Goal: Task Accomplishment & Management: Use online tool/utility

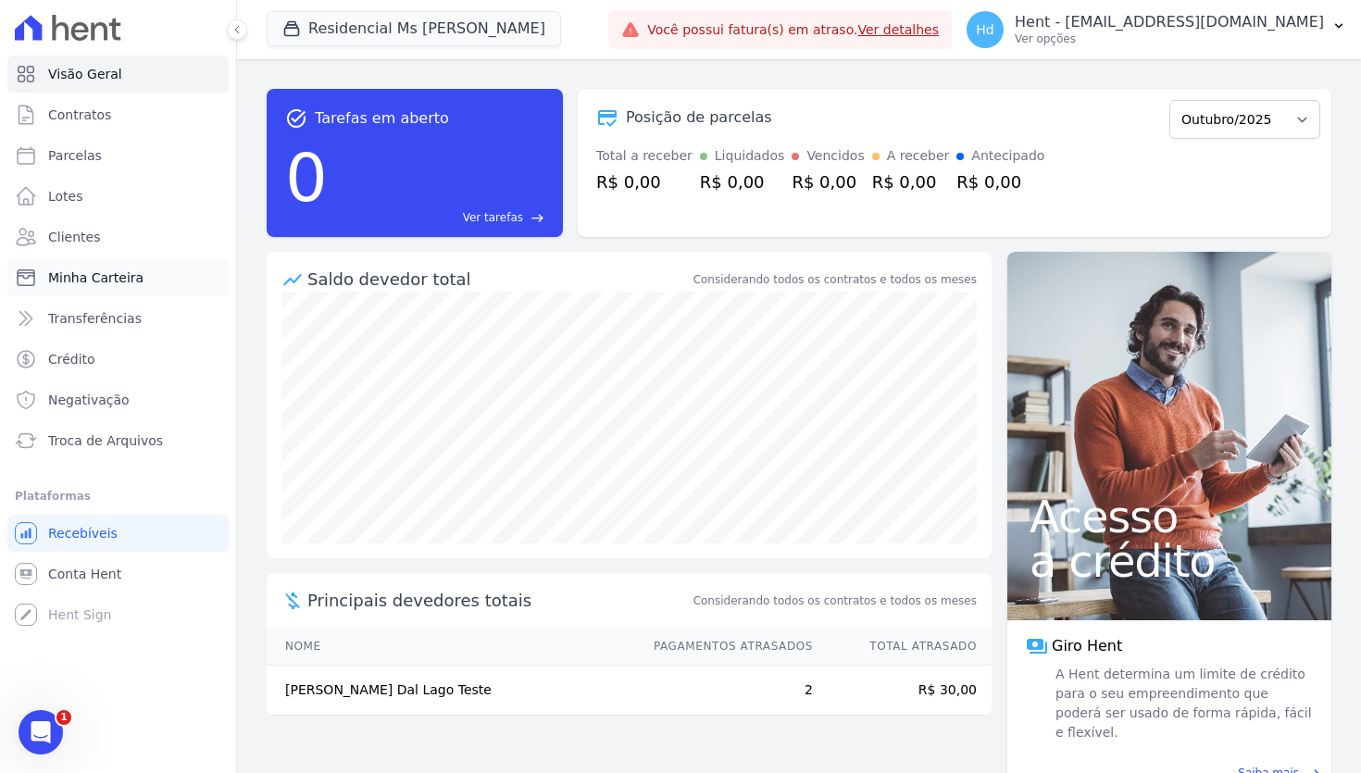
click at [131, 281] on span "Minha Carteira" at bounding box center [95, 277] width 95 height 19
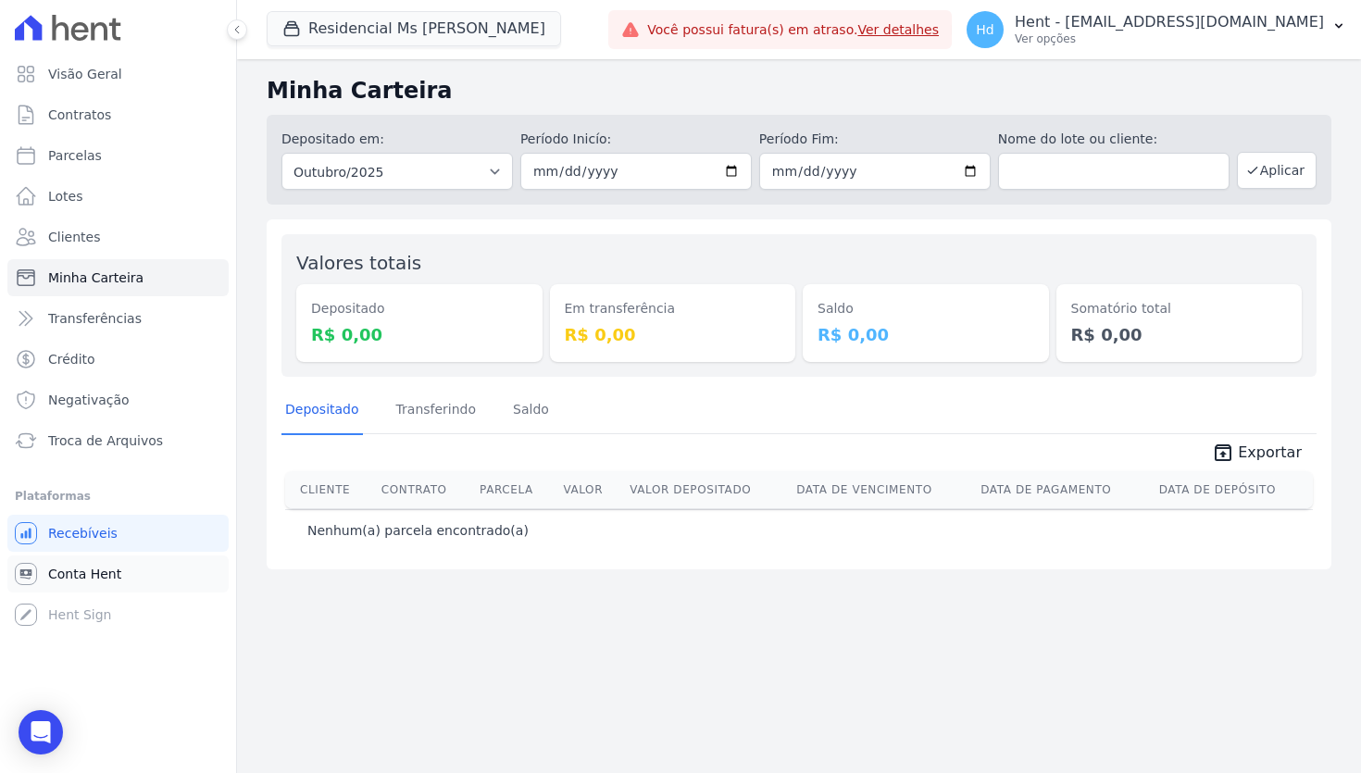
click at [132, 564] on link "Conta Hent" at bounding box center [117, 573] width 221 height 37
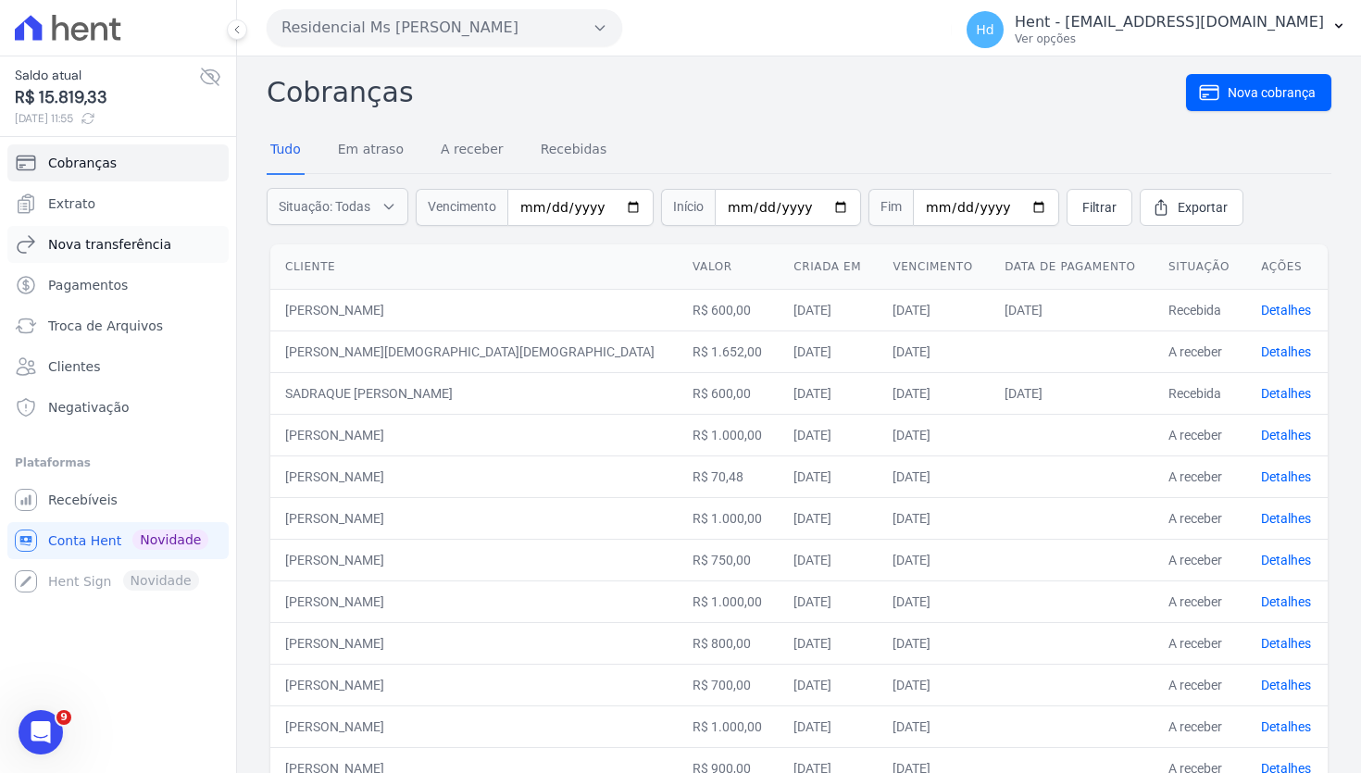
click at [125, 245] on span "Nova transferência" at bounding box center [109, 244] width 123 height 19
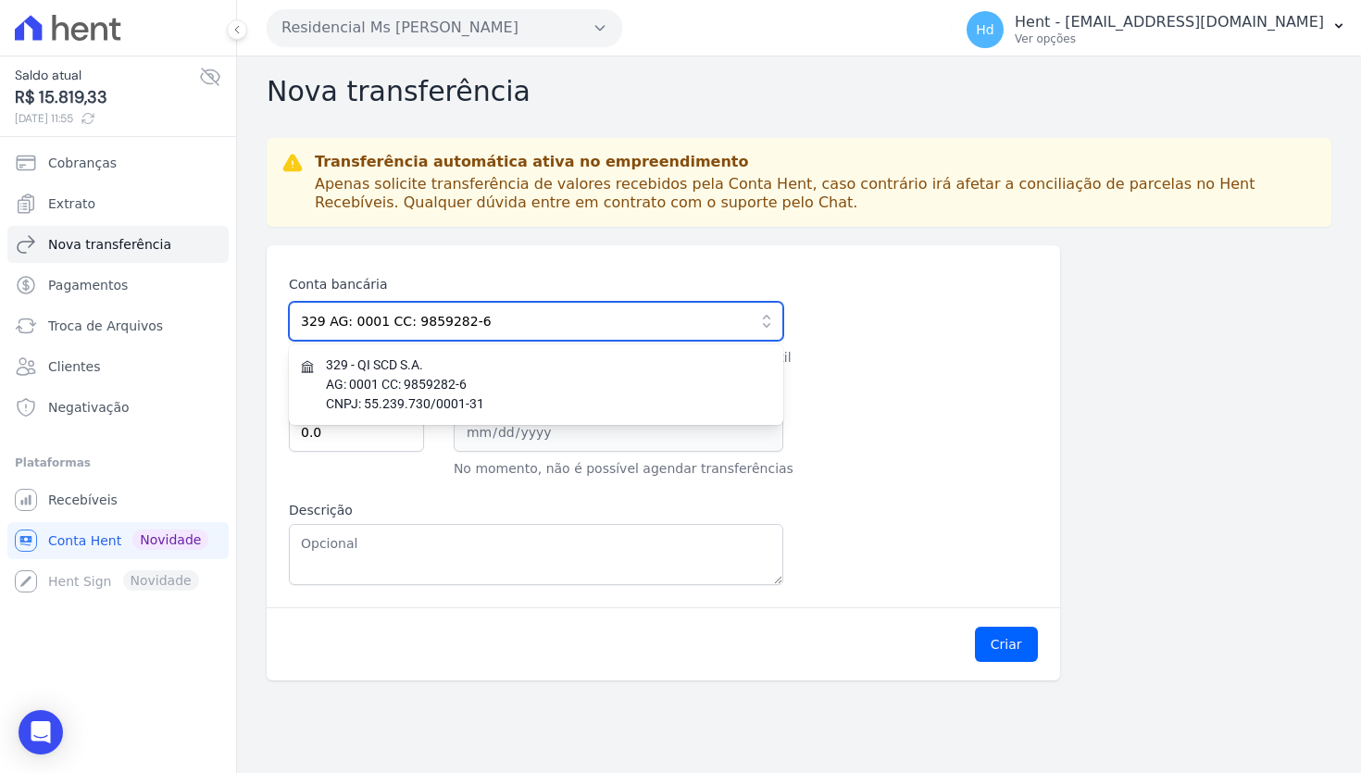
click at [459, 322] on input "329 AG: 0001 CC: 9859282-6" at bounding box center [536, 321] width 494 height 39
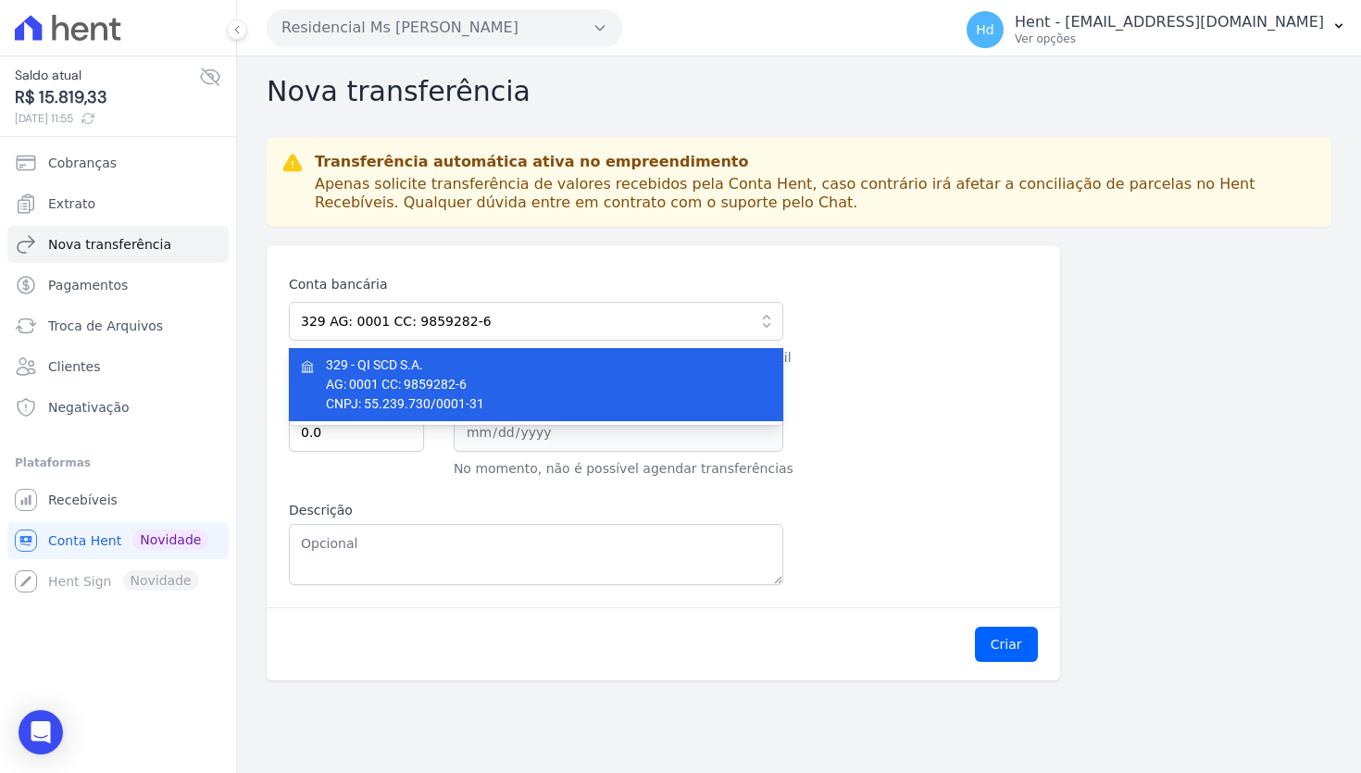
click at [528, 382] on span "AG: 0001 CC: 9859282-6" at bounding box center [538, 384] width 424 height 19
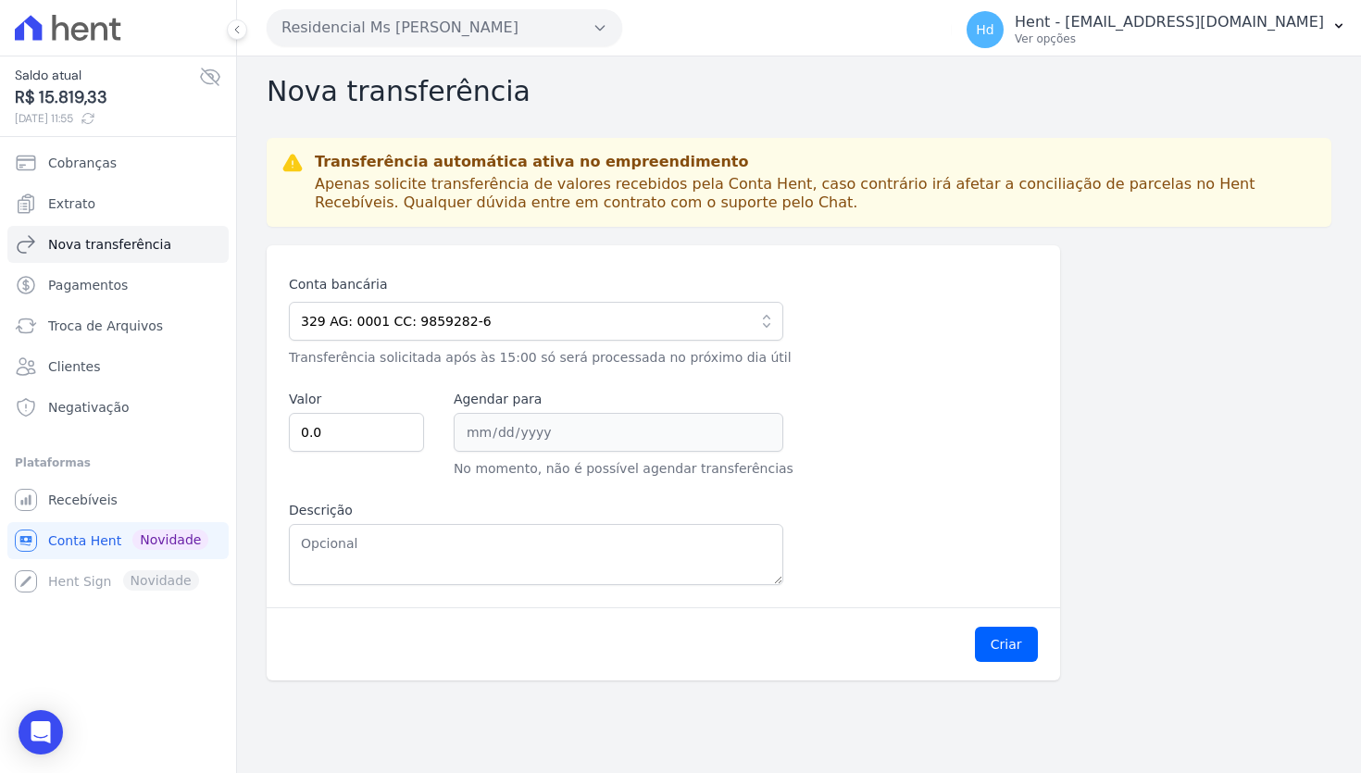
click at [823, 382] on div "Conta bancária 329 AG: 0001 CC: 9859282-6 329 - QI SCD S.A. AG: 0001 CC: 985928…" at bounding box center [663, 430] width 749 height 310
click at [946, 310] on div "Conta bancária 329 AG: 0001 CC: 9859282-6 329 - QI SCD S.A. AG: 0001 CC: 985928…" at bounding box center [663, 430] width 749 height 310
click at [991, 275] on div "Conta bancária 329 AG: 0001 CC: 9859282-6 329 - QI SCD S.A. AG: 0001 CC: 985928…" at bounding box center [663, 430] width 749 height 310
